Goal: Information Seeking & Learning: Learn about a topic

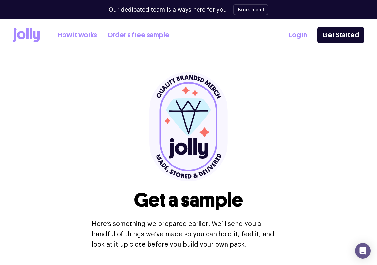
click at [82, 38] on link "How it works" at bounding box center [77, 35] width 39 height 11
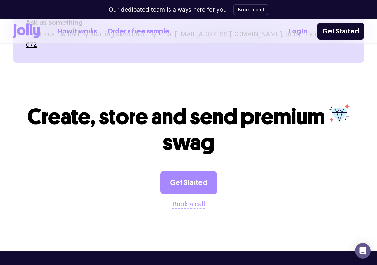
scroll to position [1087, 0]
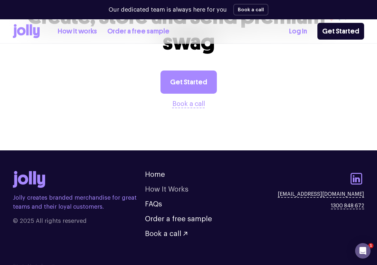
click at [158, 186] on link "How It Works" at bounding box center [166, 189] width 43 height 7
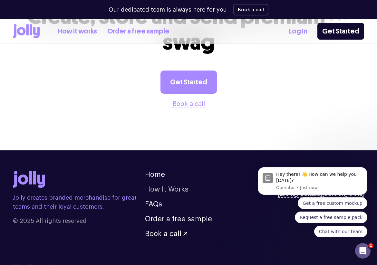
scroll to position [0, 0]
click at [156, 201] on link "FAQs" at bounding box center [153, 204] width 17 height 7
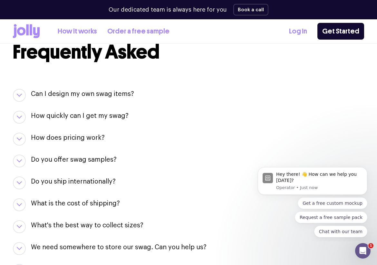
click at [58, 97] on h3 "Can I design my own swag items?" at bounding box center [82, 94] width 103 height 9
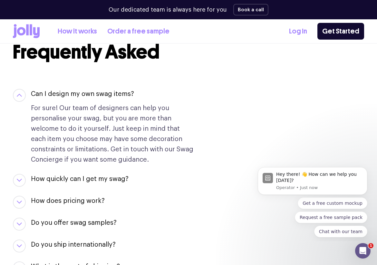
click at [59, 97] on h3 "Can I design my own swag items?" at bounding box center [82, 94] width 103 height 9
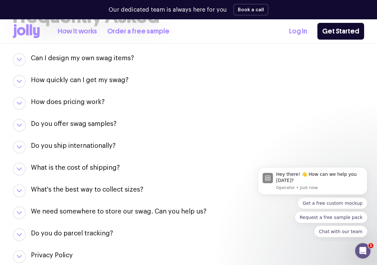
scroll to position [700, 0]
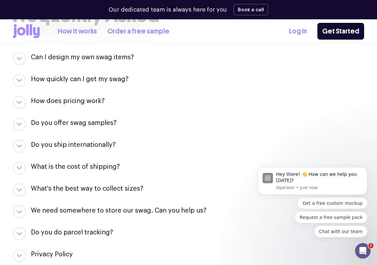
click at [62, 120] on h3 "Do you offer swag samples?" at bounding box center [74, 123] width 86 height 9
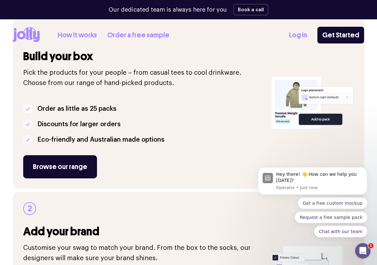
scroll to position [0, 0]
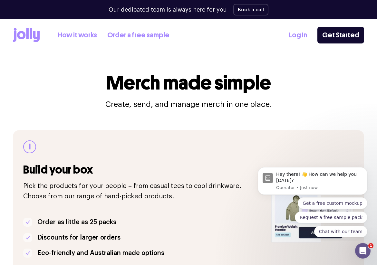
click at [28, 37] on icon at bounding box center [27, 33] width 3 height 11
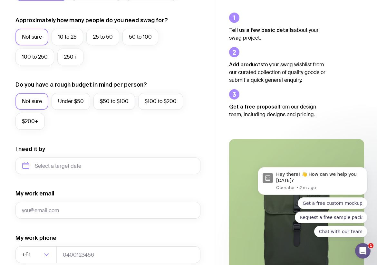
scroll to position [171, 0]
